Goal: Task Accomplishment & Management: Complete application form

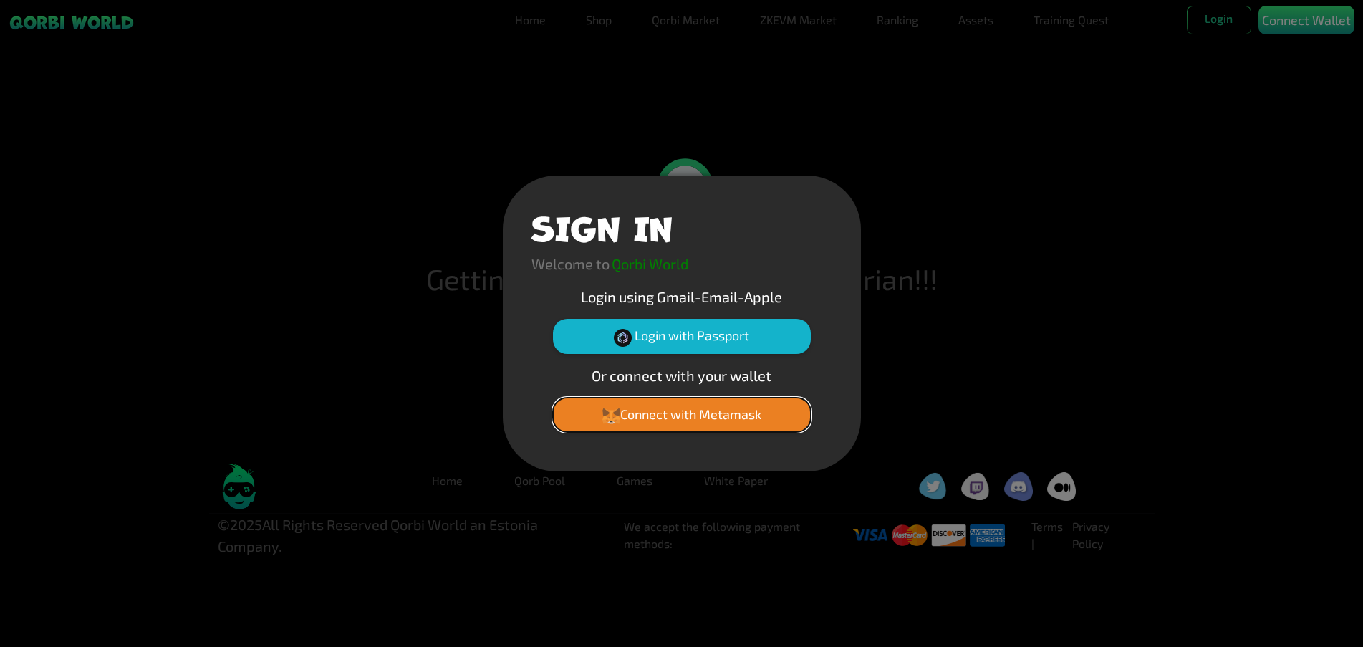
click at [771, 413] on button "Connect with Metamask" at bounding box center [682, 415] width 258 height 34
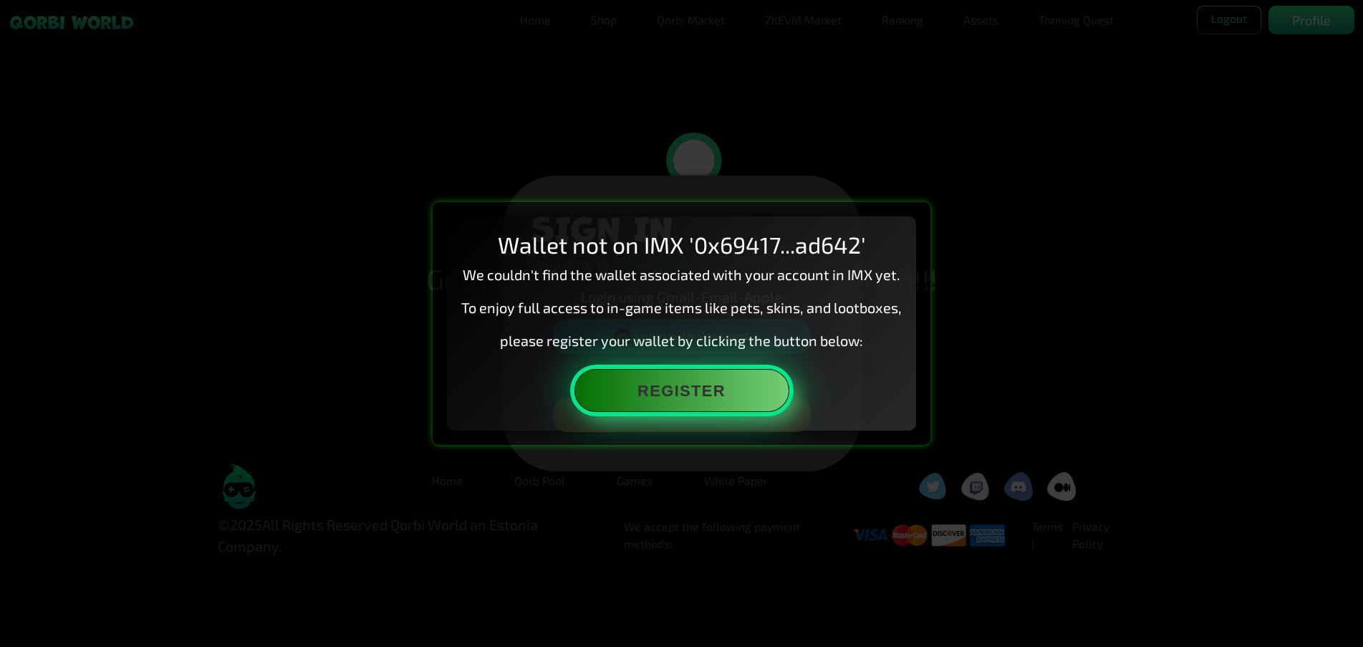
click at [767, 393] on button "Register" at bounding box center [681, 390] width 215 height 43
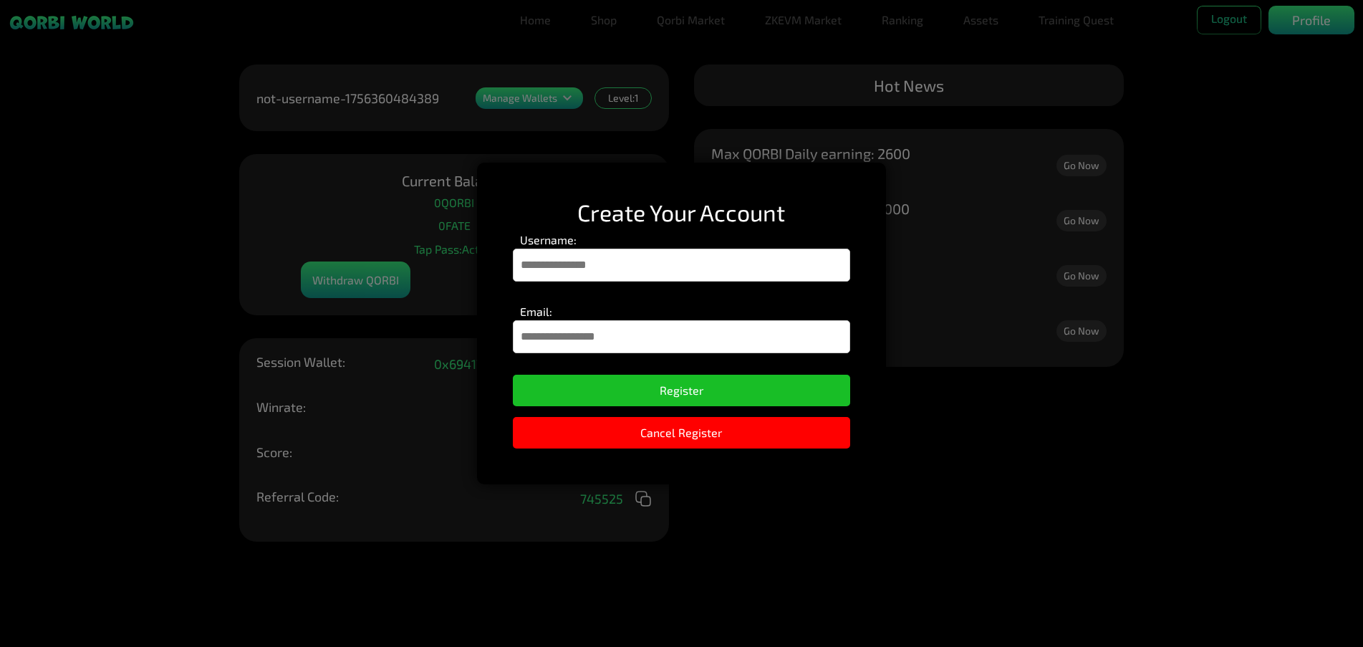
click at [794, 275] on input "Username:" at bounding box center [681, 265] width 337 height 33
type input "******"
click at [704, 337] on input "Email:" at bounding box center [681, 336] width 337 height 33
type input "**********"
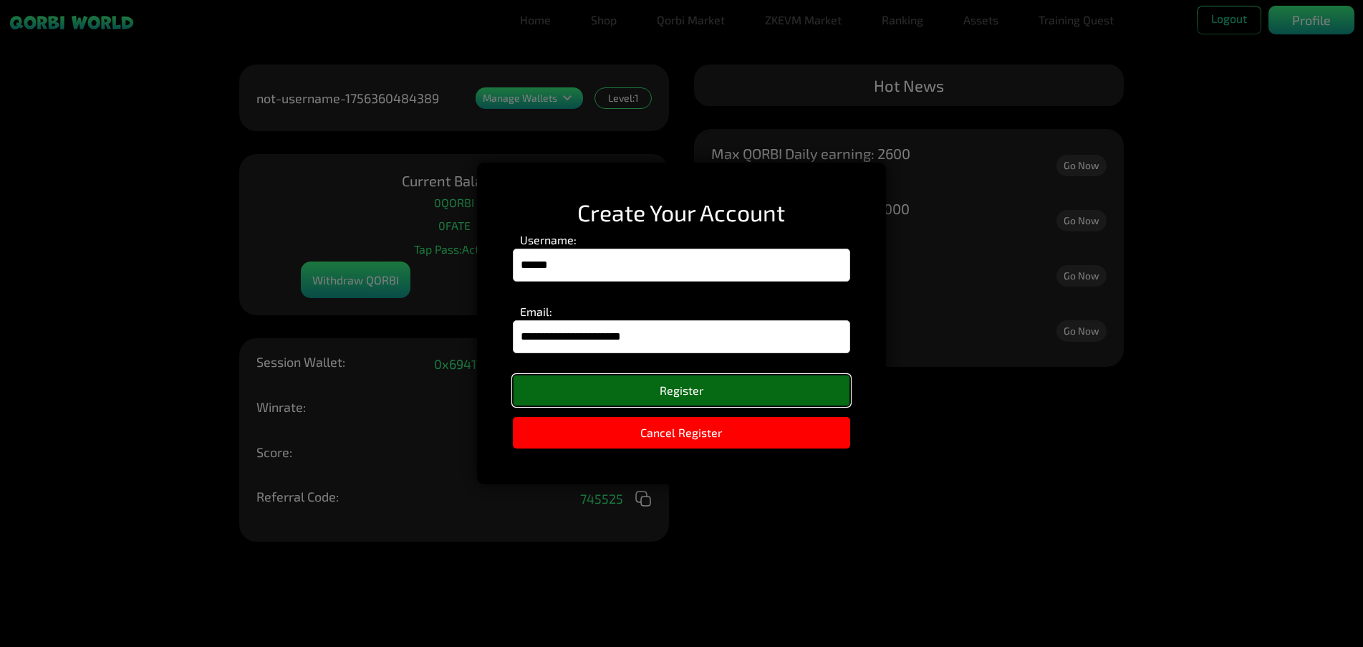
click at [692, 388] on button "Register" at bounding box center [681, 391] width 337 height 32
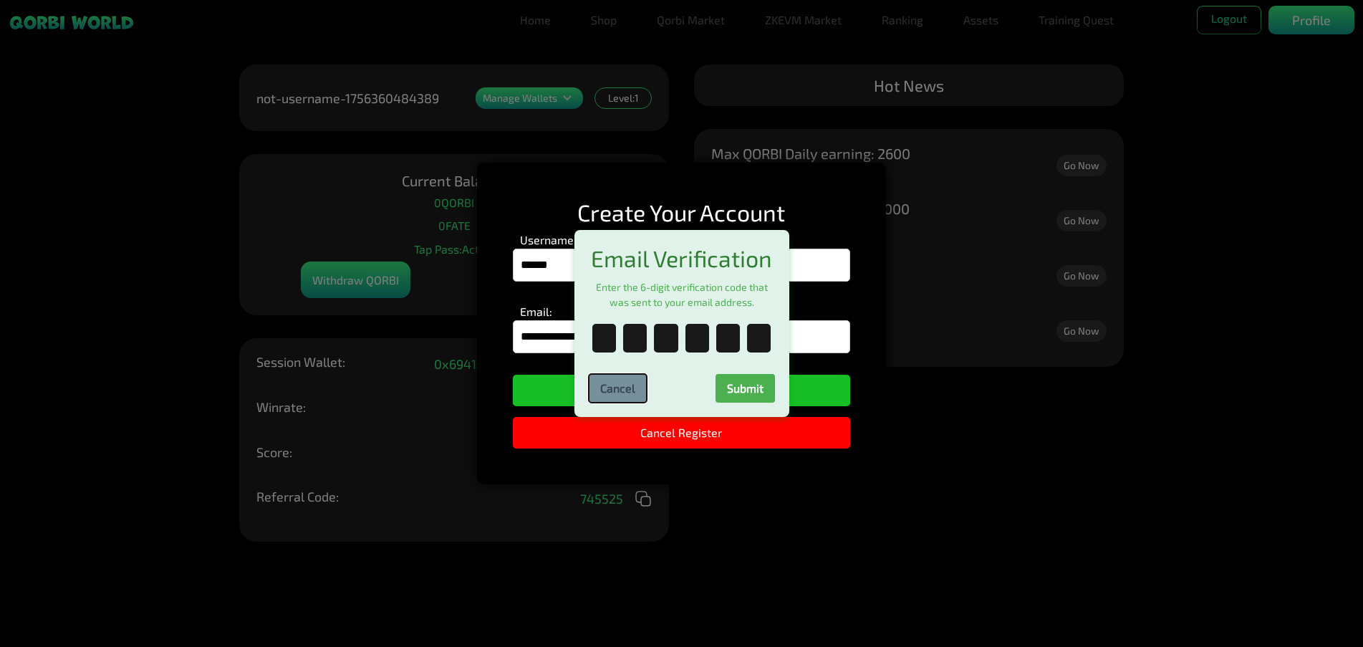
click at [627, 388] on button "Cancel" at bounding box center [618, 388] width 58 height 29
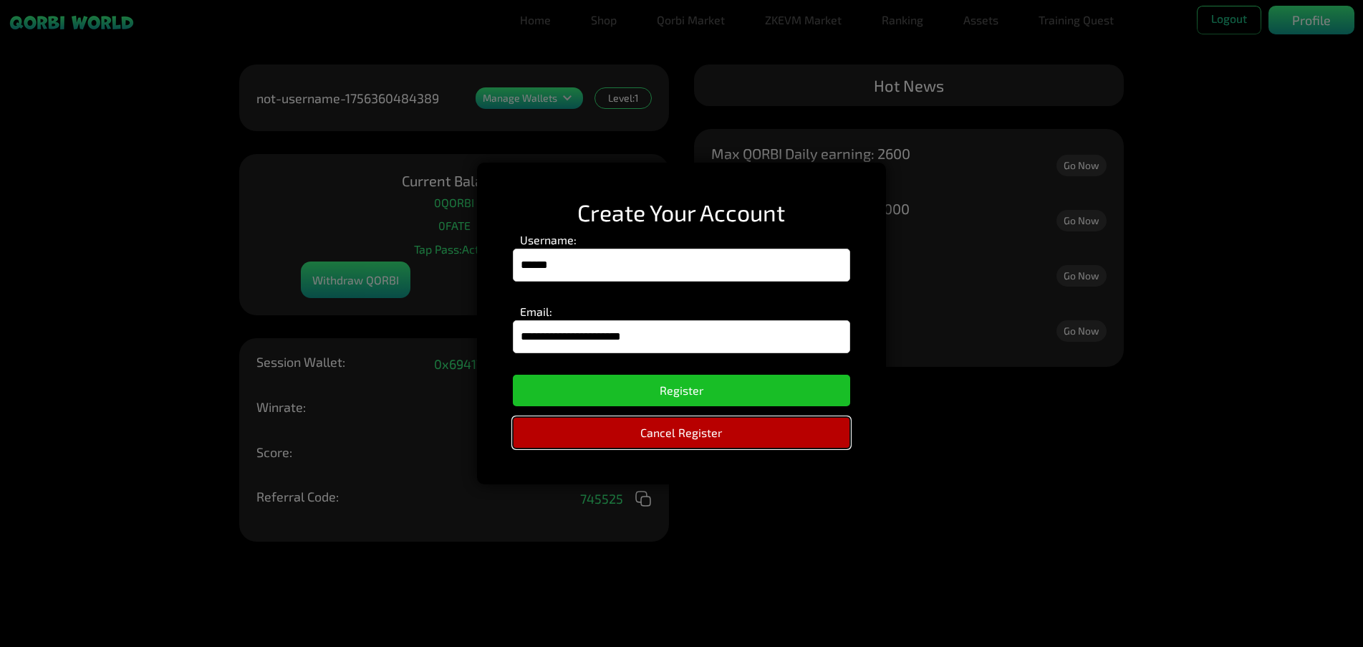
click at [648, 437] on button "Cancel Register" at bounding box center [681, 433] width 337 height 32
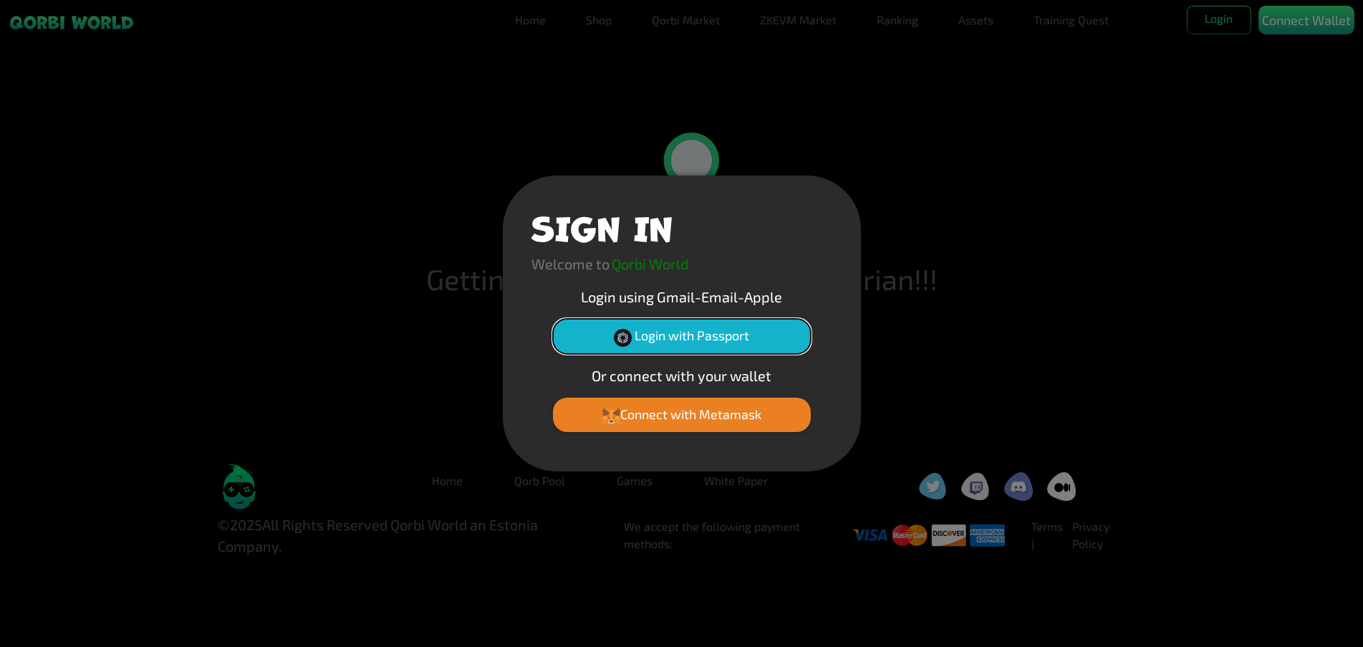
click at [731, 338] on button "Login with Passport" at bounding box center [682, 336] width 258 height 34
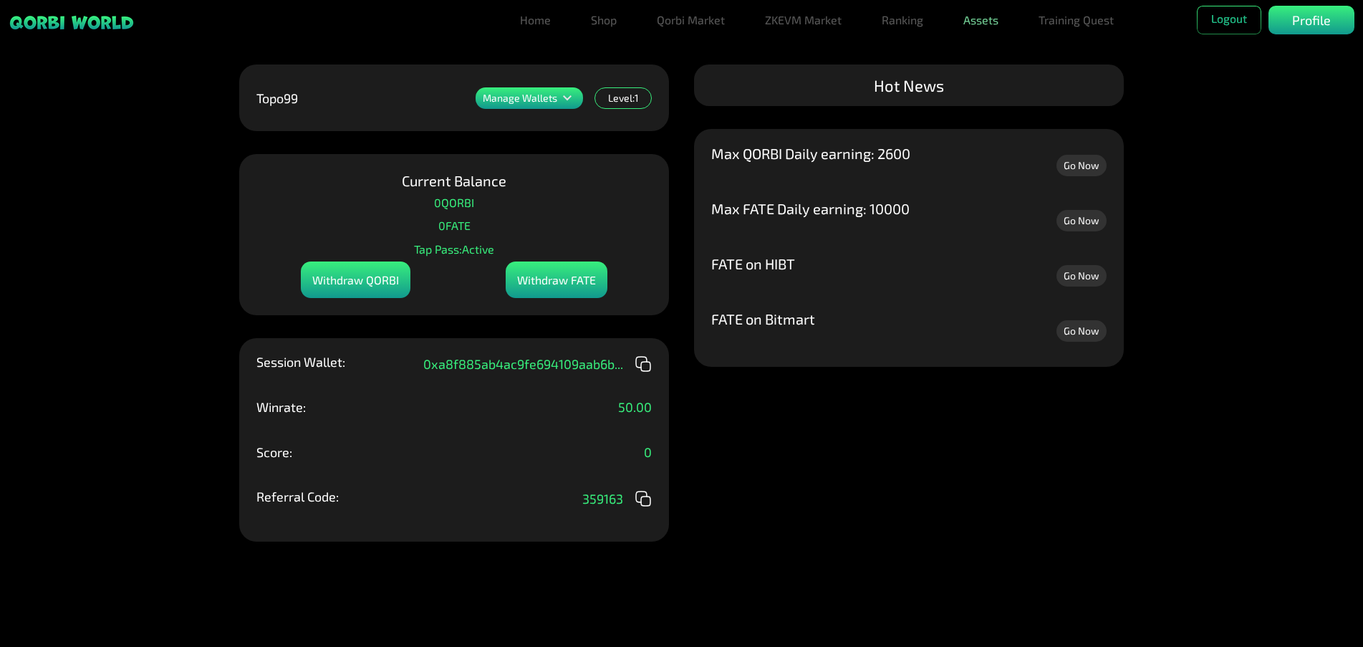
click at [989, 29] on link "Assets" at bounding box center [981, 20] width 47 height 29
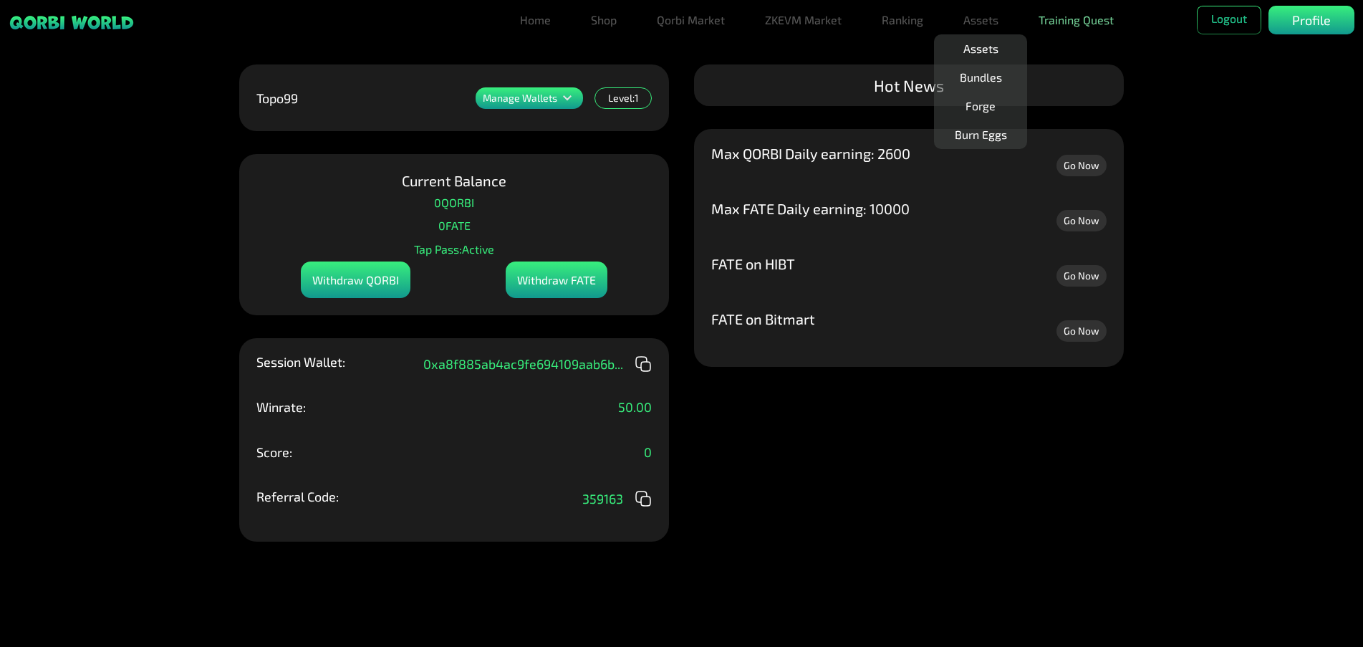
click at [1060, 28] on link "Training Quest" at bounding box center [1076, 20] width 87 height 29
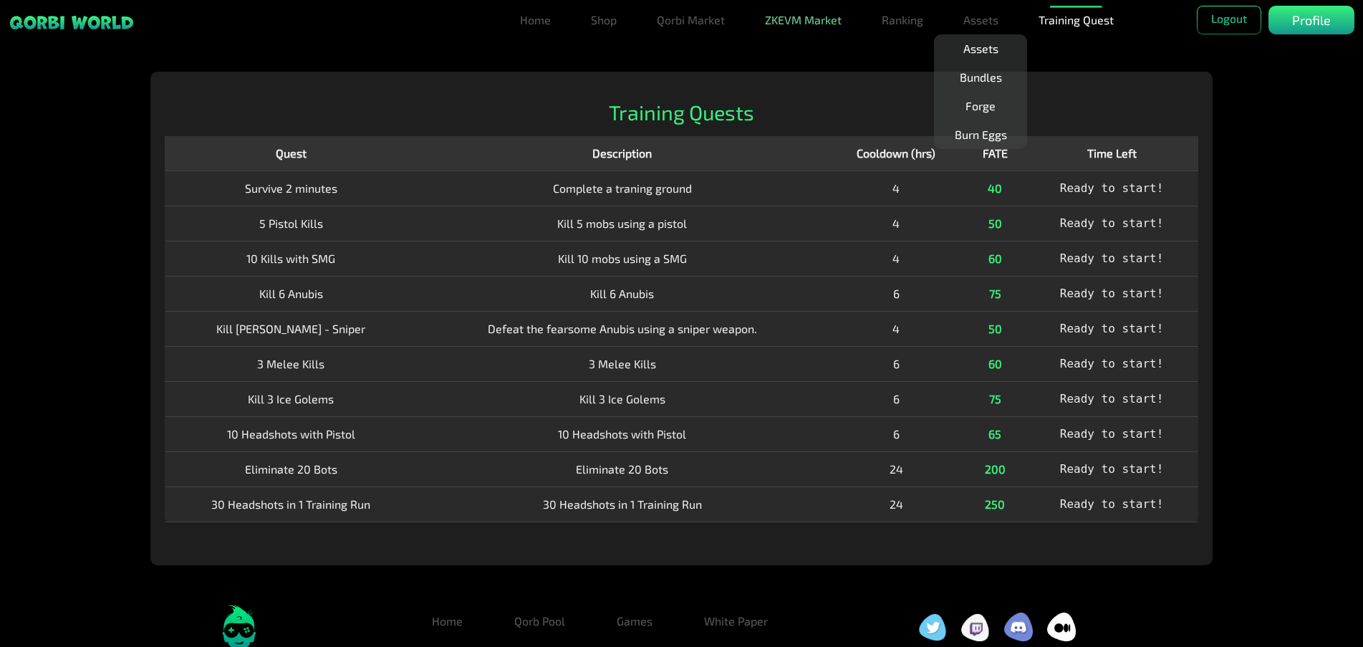
click at [792, 22] on link "ZKEVM Market" at bounding box center [803, 20] width 88 height 29
click at [635, 615] on link "Games" at bounding box center [634, 621] width 59 height 29
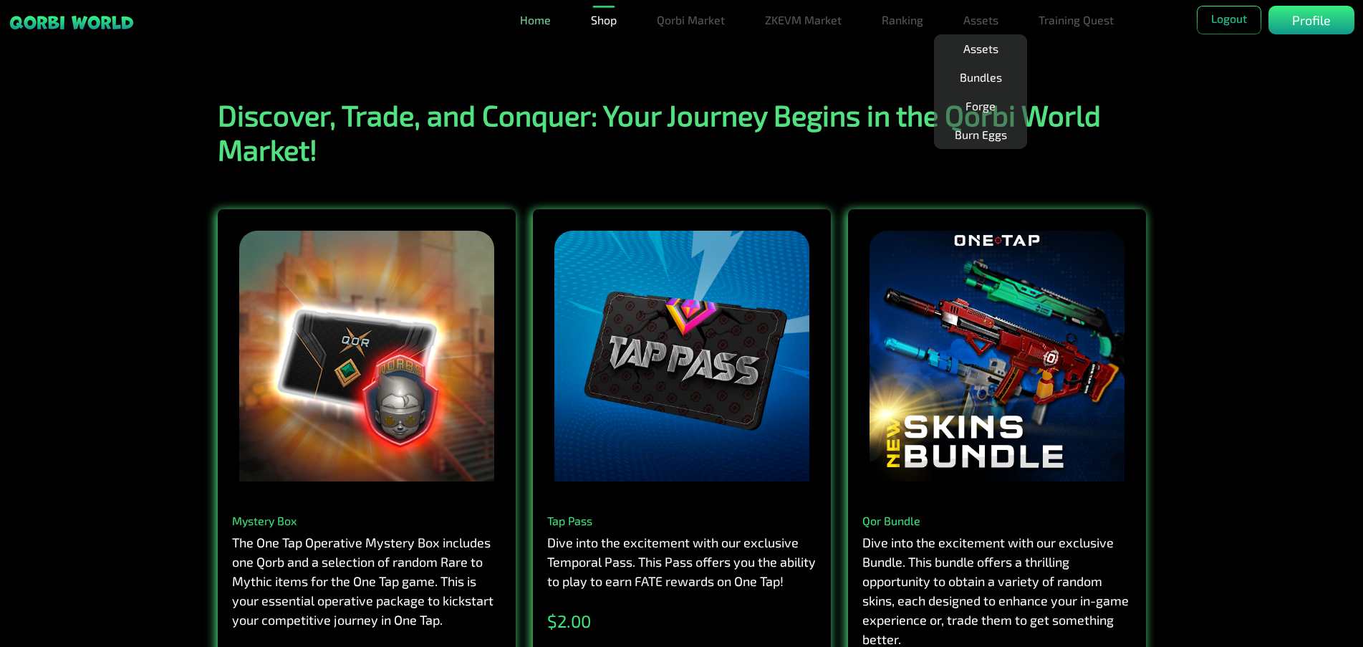
click at [548, 21] on link "Home" at bounding box center [535, 20] width 42 height 29
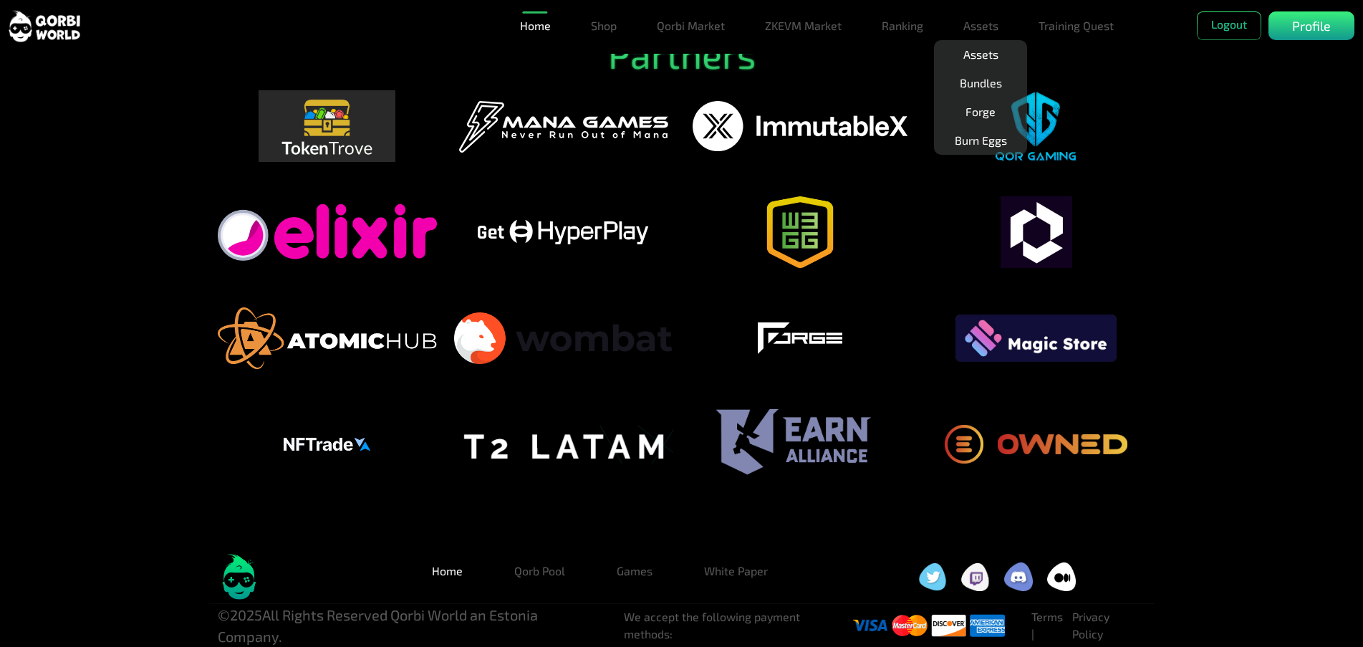
scroll to position [3493, 0]
click at [643, 574] on link "Games" at bounding box center [634, 571] width 59 height 29
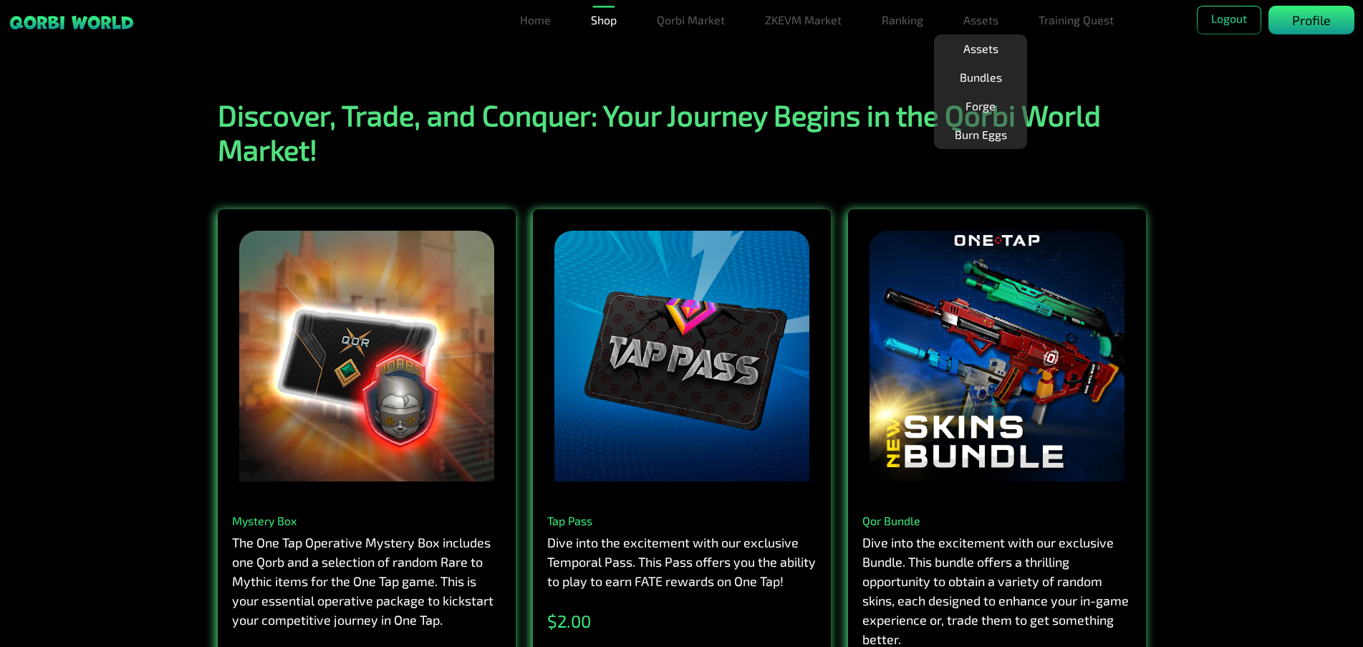
click at [1302, 21] on p "Profile" at bounding box center [1311, 20] width 39 height 19
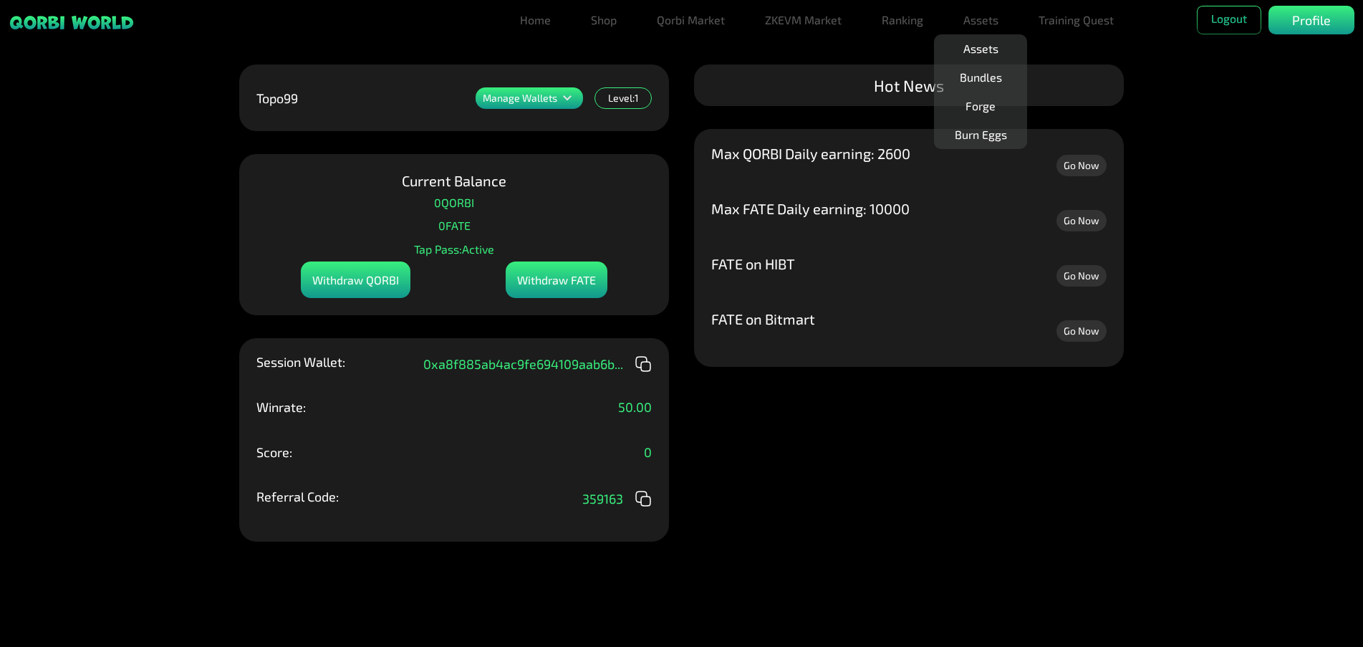
click at [572, 99] on icon at bounding box center [567, 98] width 17 height 17
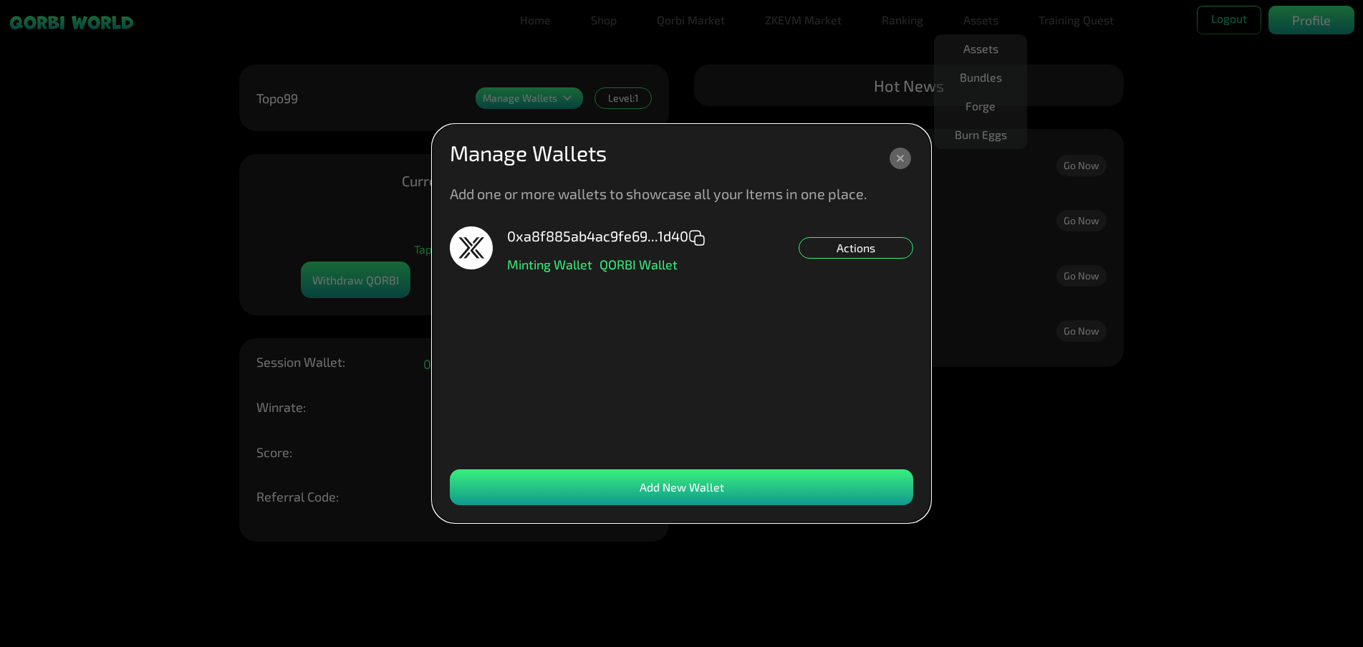
click at [903, 157] on icon at bounding box center [900, 158] width 21 height 21
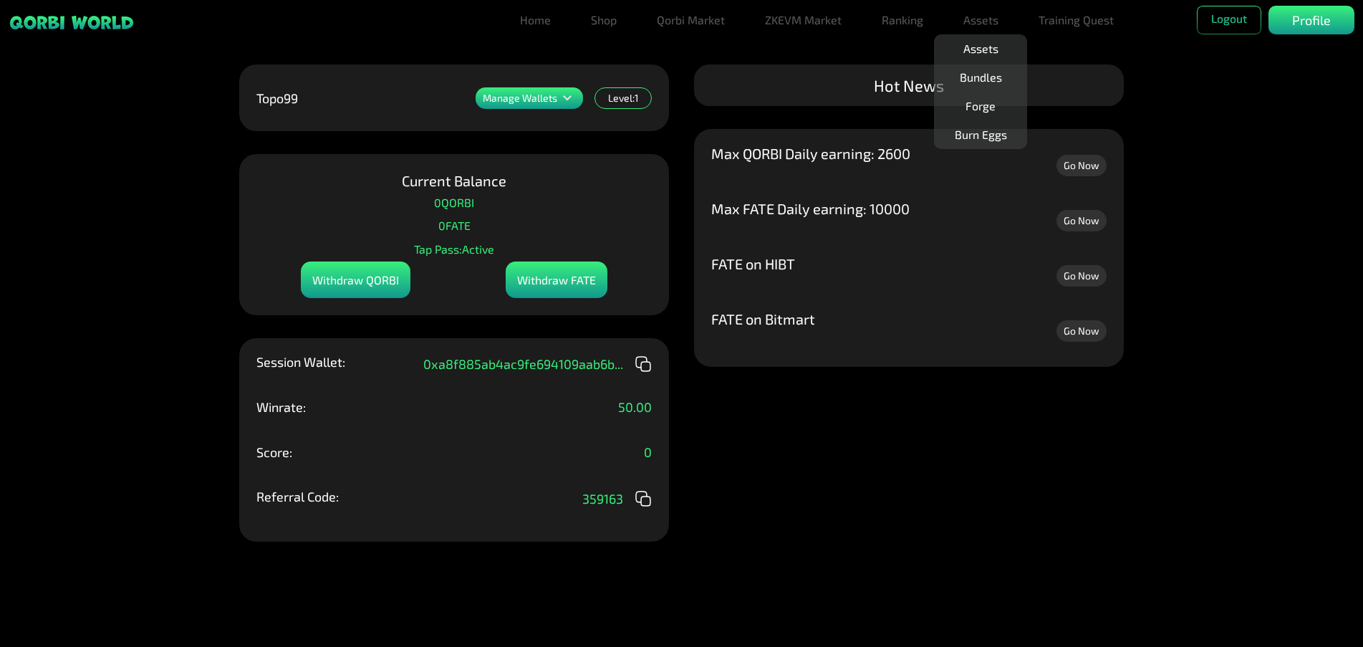
click at [1198, 271] on div "Manage Wallets Add one or more wallets to showcase all your Items in one place.…" at bounding box center [681, 323] width 1363 height 647
click at [1079, 162] on link "Go Now" at bounding box center [1082, 165] width 50 height 21
click at [872, 443] on div "Manage Wallets Add one or more wallets to showcase all your Items in one place.…" at bounding box center [681, 323] width 1363 height 647
click at [537, 26] on link "Home" at bounding box center [535, 20] width 42 height 29
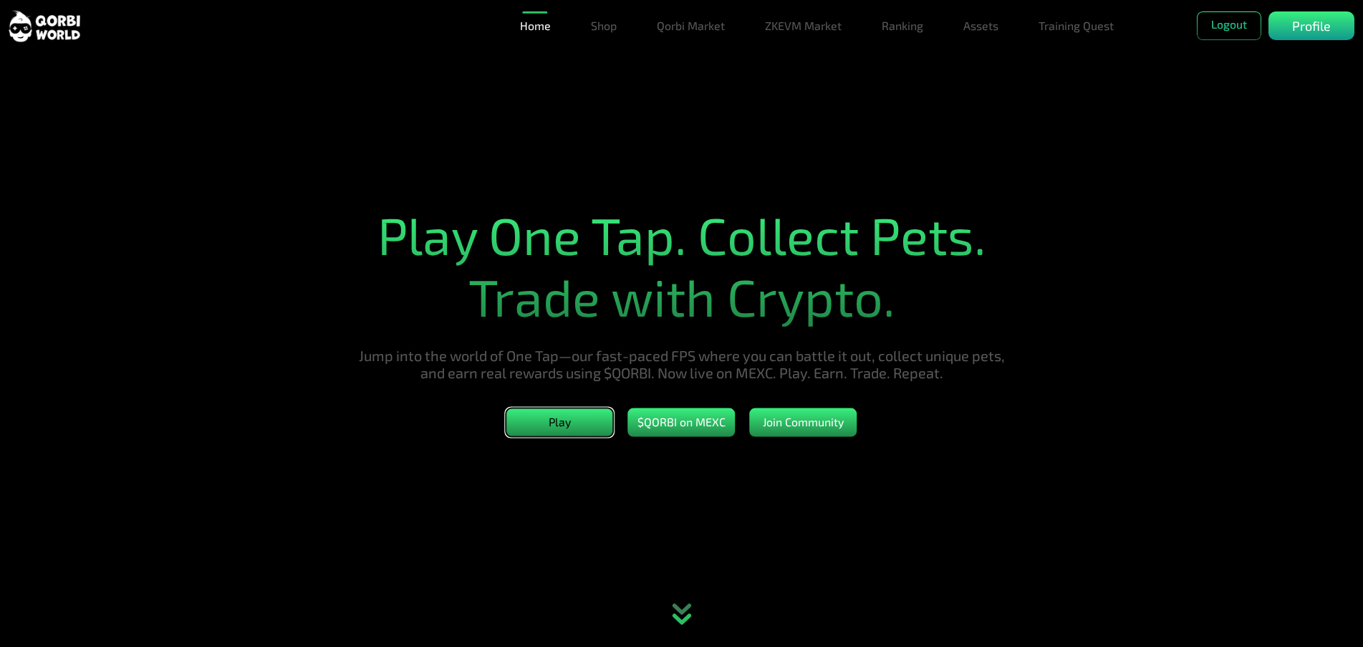
click at [590, 423] on button "Play" at bounding box center [559, 422] width 107 height 29
